Goal: Information Seeking & Learning: Learn about a topic

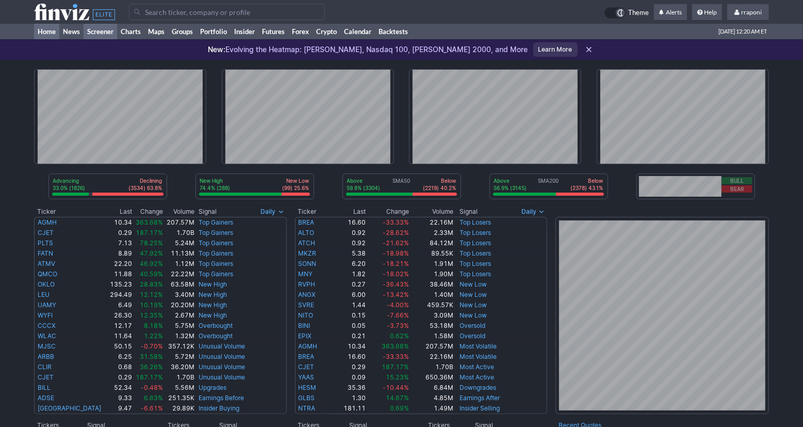
click at [116, 26] on link "Screener" at bounding box center [101, 31] width 34 height 15
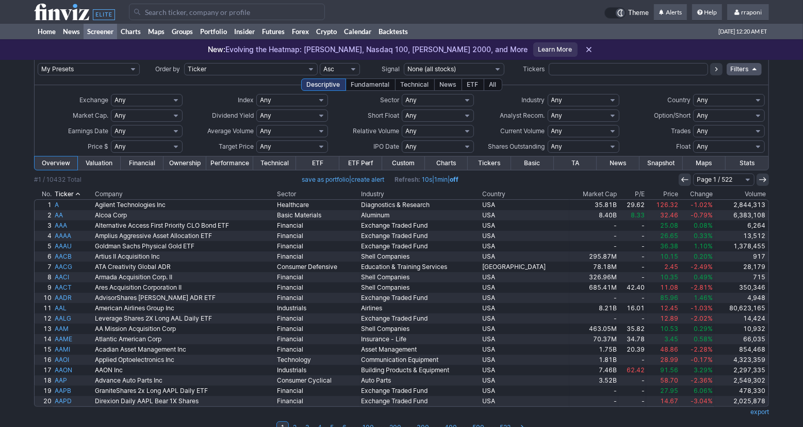
click at [567, 67] on input "text" at bounding box center [628, 69] width 159 height 12
type input "qqqi"
click at [714, 67] on icon at bounding box center [716, 69] width 8 height 8
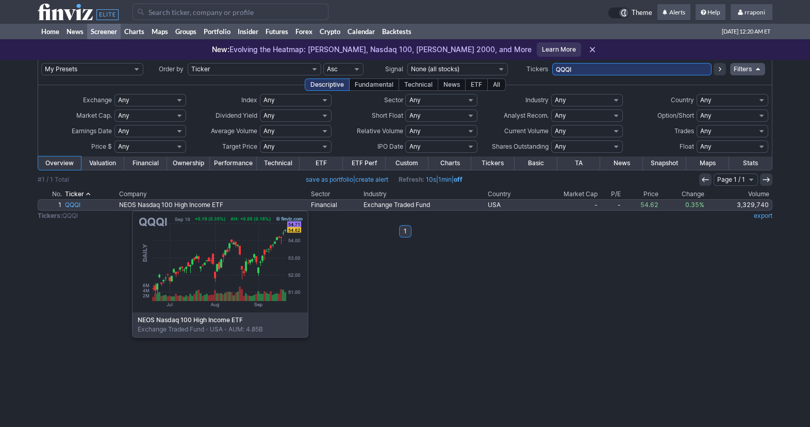
click at [80, 205] on link "QQQI" at bounding box center [90, 205] width 54 height 10
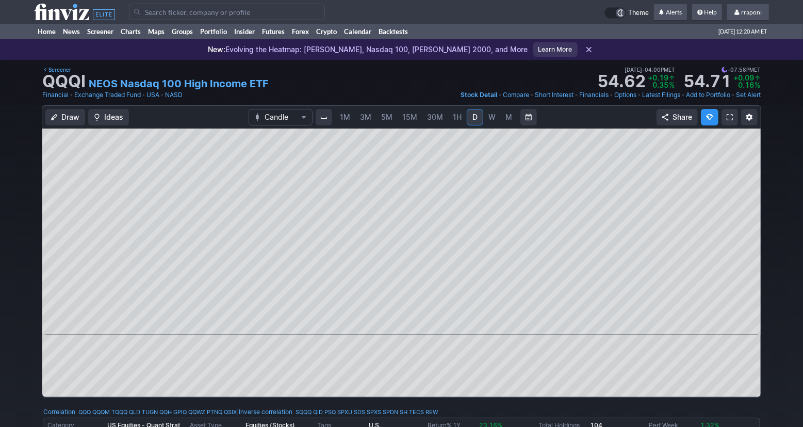
click at [512, 123] on link "M" at bounding box center [509, 117] width 17 height 17
click at [787, 23] on td "Theme Alerts Help rraponi Settings Sign Out" at bounding box center [401, 12] width 803 height 24
click at [101, 32] on link "Screener" at bounding box center [101, 31] width 34 height 15
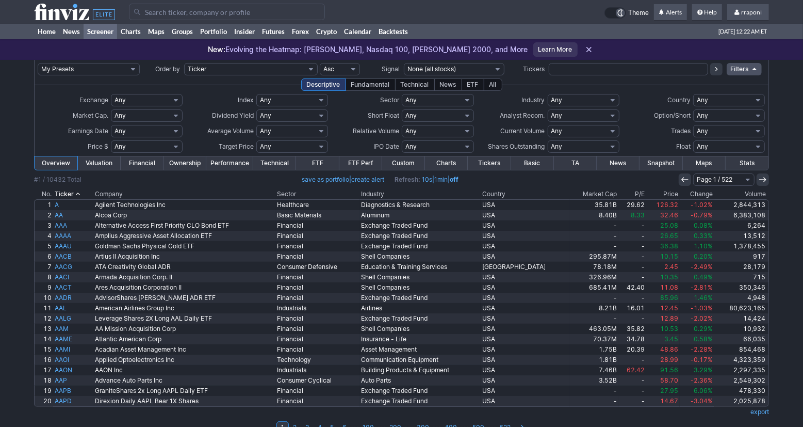
click at [578, 72] on input "text" at bounding box center [628, 69] width 159 height 12
type input "spyi"
click at [715, 70] on icon at bounding box center [716, 69] width 8 height 8
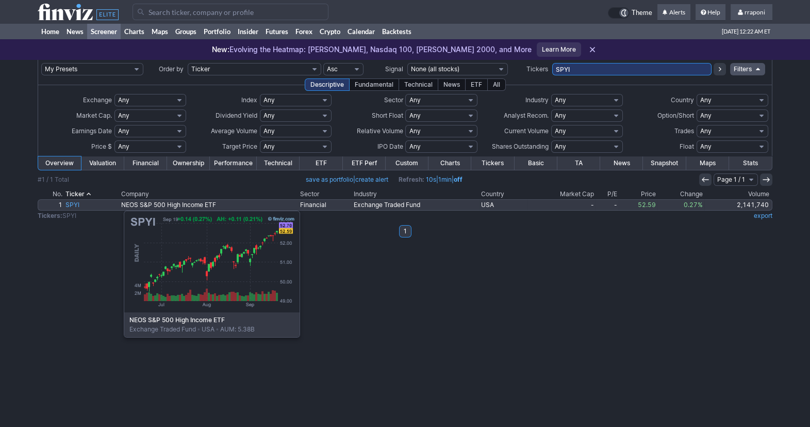
click at [72, 205] on link "SPYI" at bounding box center [92, 205] width 56 height 10
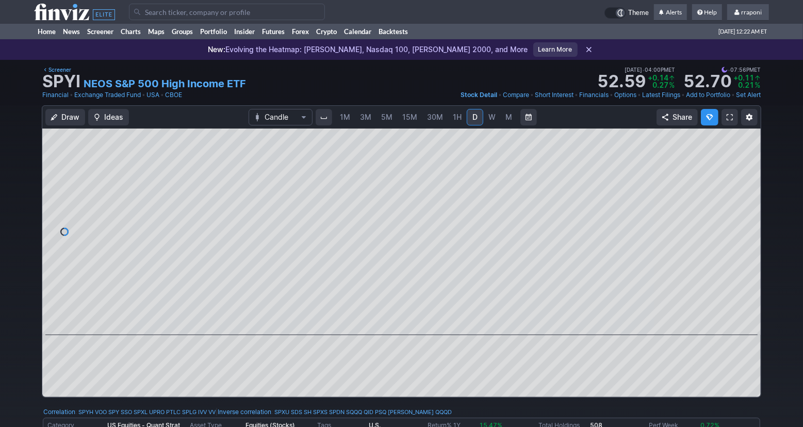
click at [504, 126] on div "1M 3M 5M 15M 30M 1H D W M" at bounding box center [426, 117] width 223 height 21
click at [506, 121] on span "M" at bounding box center [509, 116] width 7 height 9
